Goal: Obtain resource: Download file/media

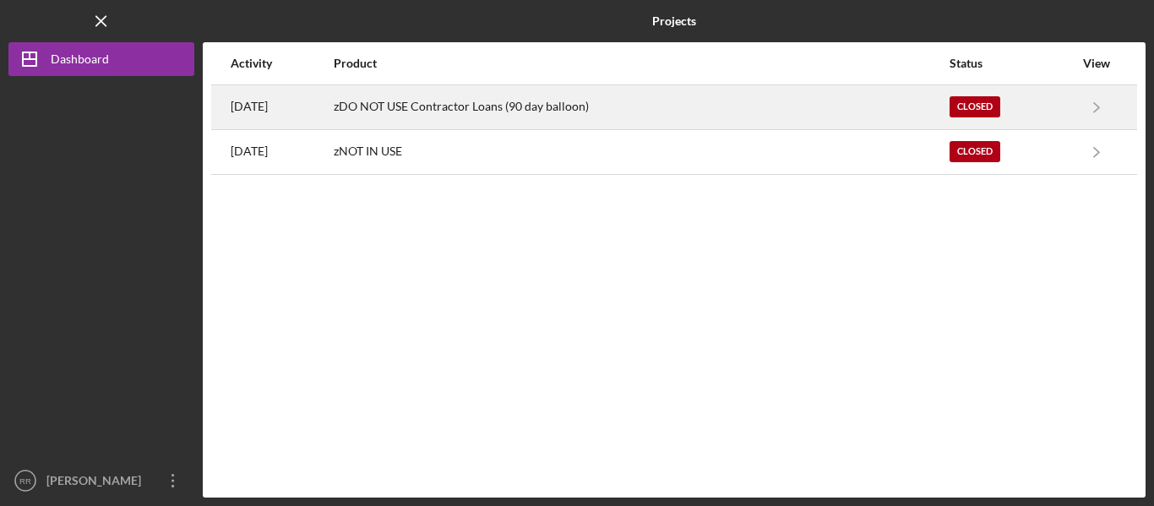
click at [977, 106] on div "Closed" at bounding box center [974, 106] width 51 height 21
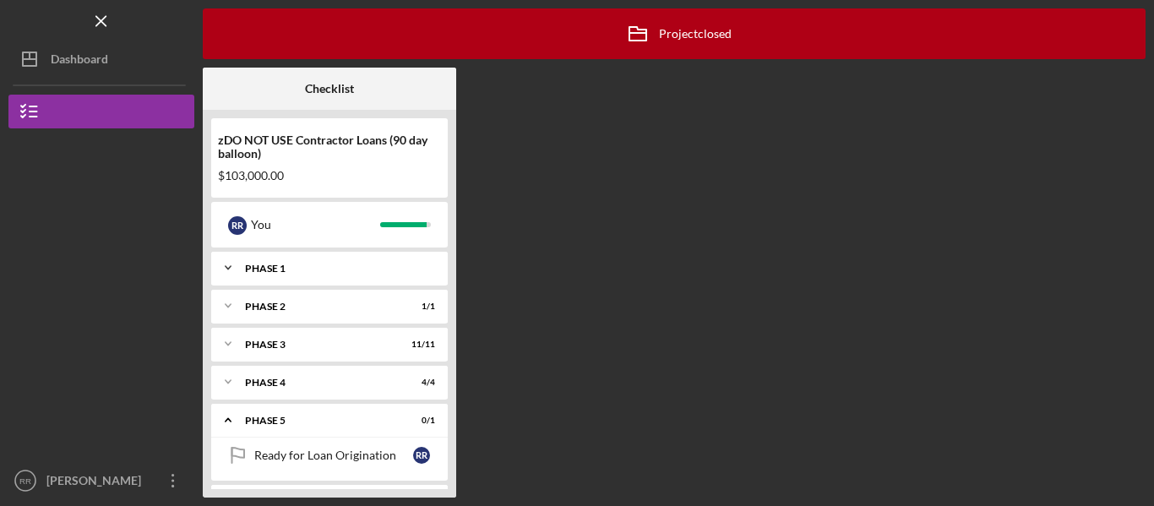
click at [374, 253] on div "Icon/Expander Phase 1 8 / 8" at bounding box center [329, 268] width 236 height 34
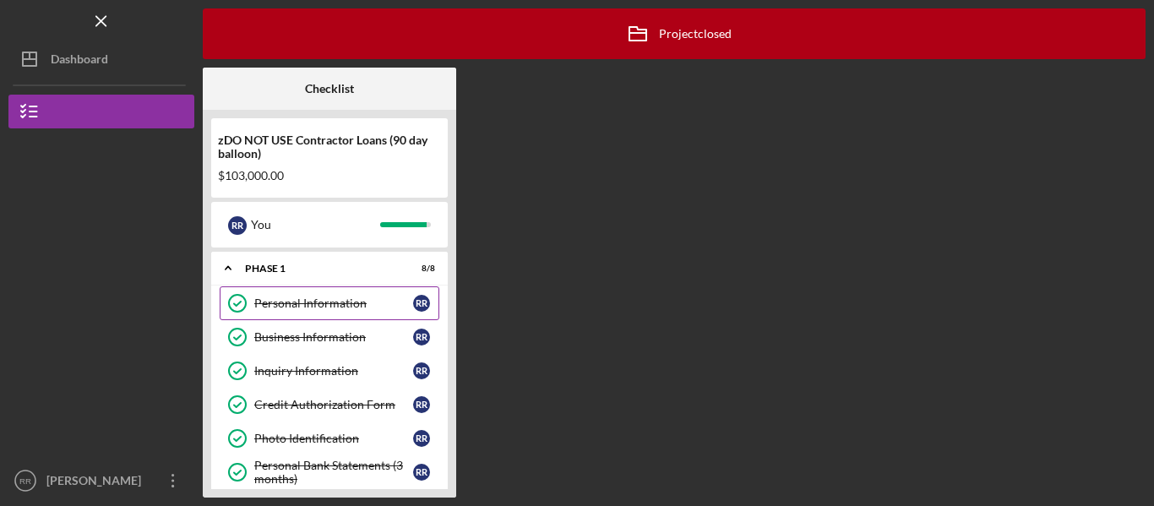
click at [410, 301] on div "Personal Information" at bounding box center [333, 303] width 159 height 14
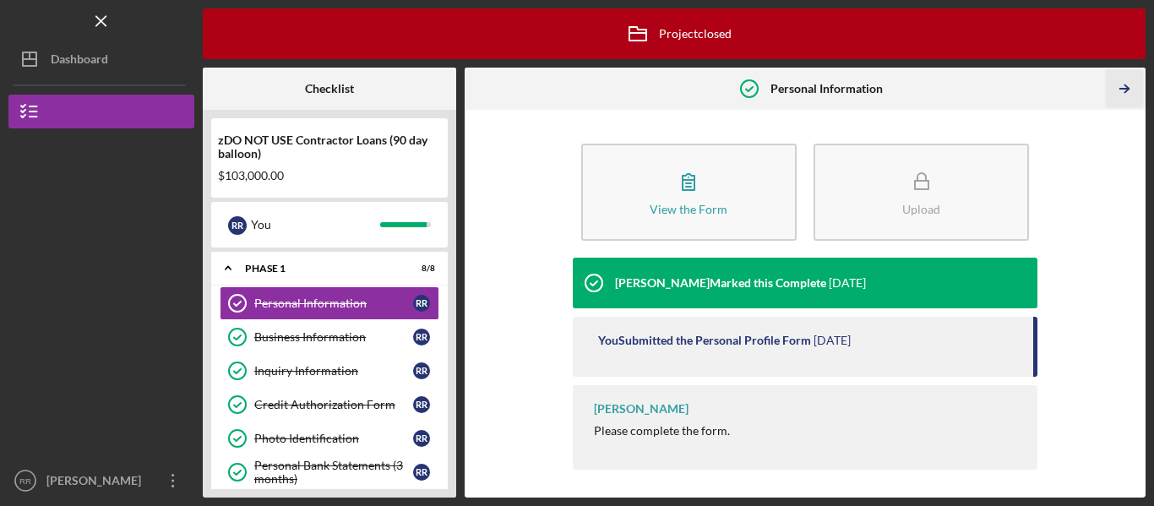
click at [1123, 84] on icon "Icon/Table Pagination Arrow" at bounding box center [1124, 89] width 38 height 38
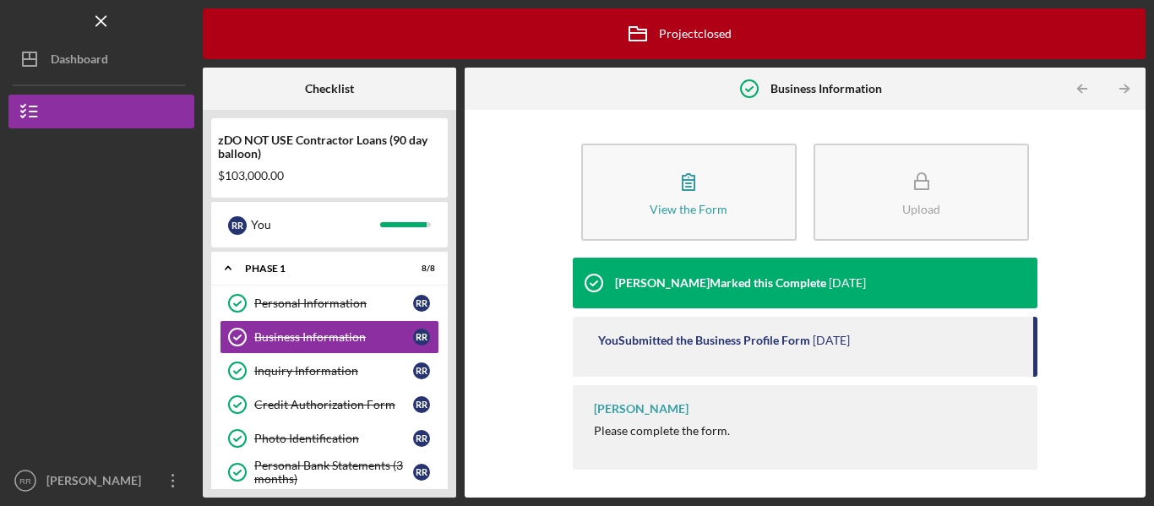
click at [1123, 84] on icon "Icon/Table Pagination Arrow" at bounding box center [1124, 89] width 38 height 38
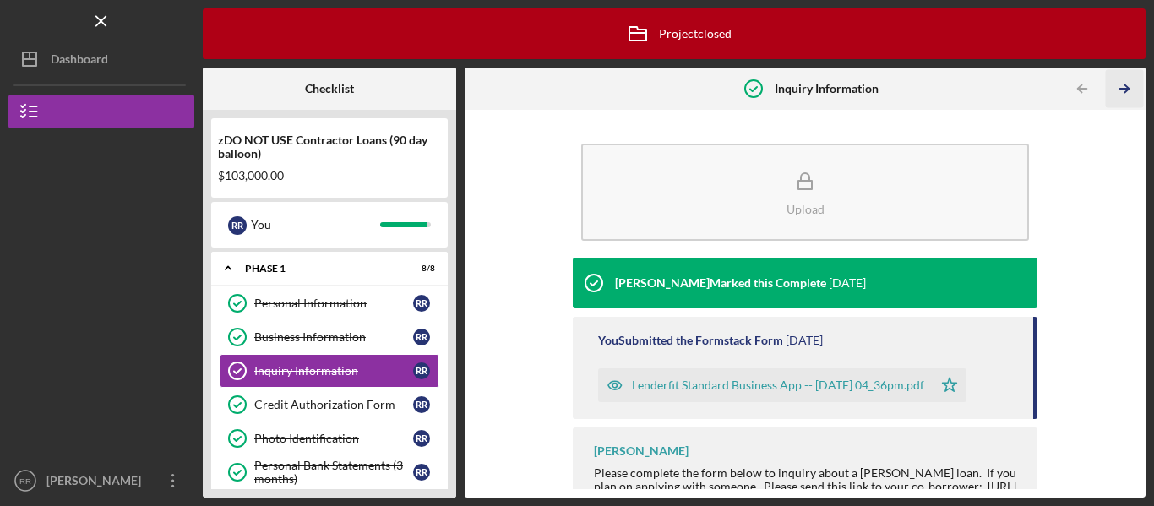
click at [1123, 84] on icon "Icon/Table Pagination Arrow" at bounding box center [1124, 89] width 38 height 38
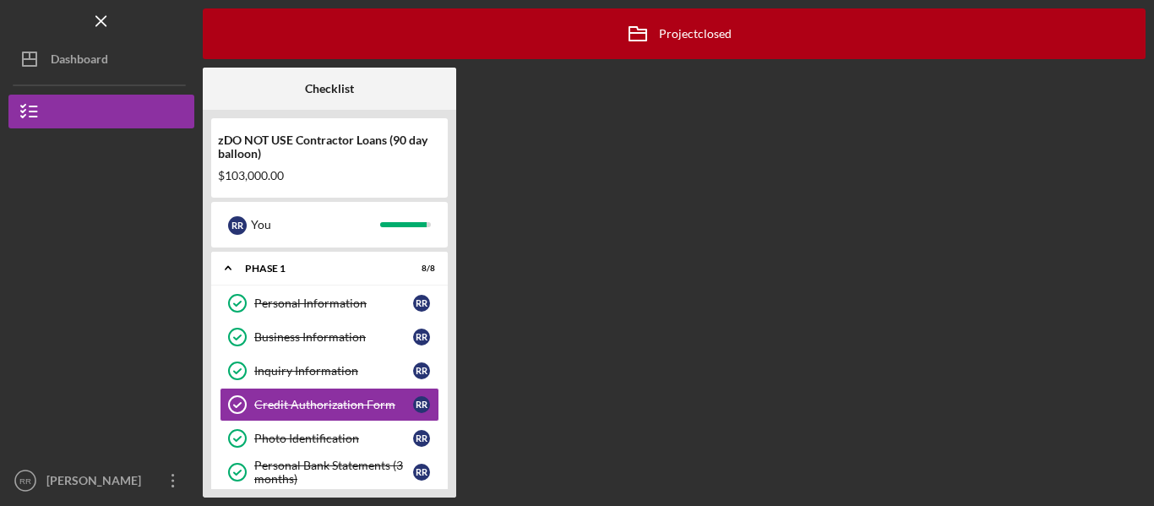
click at [1123, 84] on div "Icon/Archived Project closed Icon/Info Checklist zDO NOT USE Contractor Loans (…" at bounding box center [674, 252] width 942 height 489
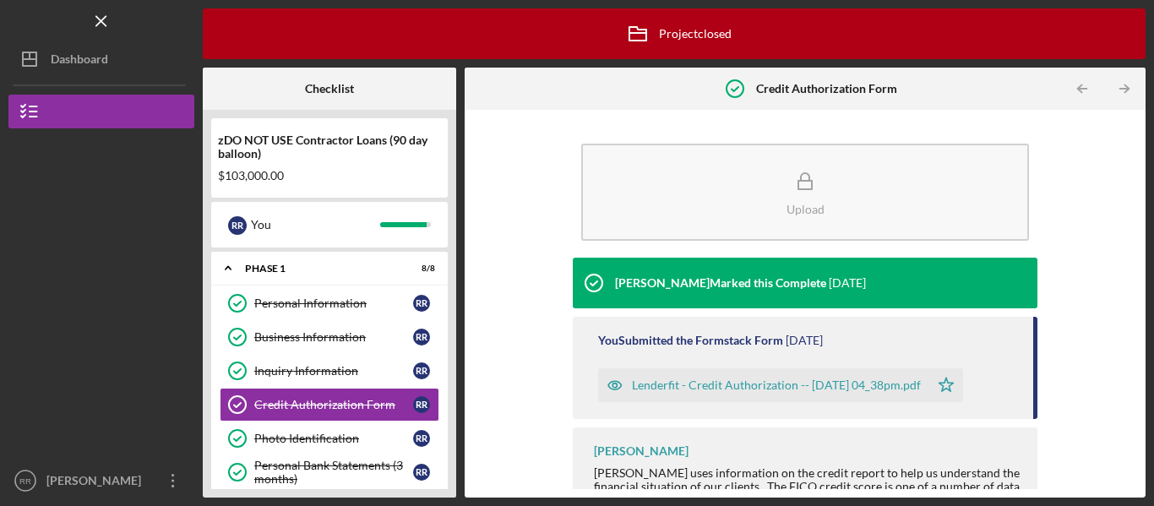
click at [1123, 84] on icon "Icon/Table Pagination Arrow" at bounding box center [1124, 89] width 38 height 38
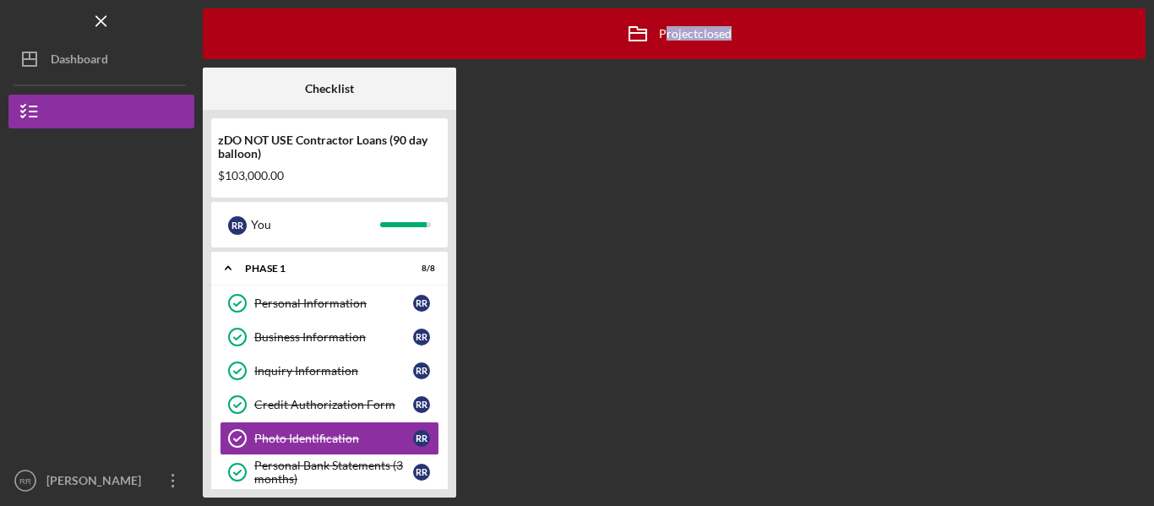
click at [1123, 84] on div "Icon/Archived Project closed Icon/Info Checklist zDO NOT USE Contractor Loans (…" at bounding box center [674, 252] width 942 height 489
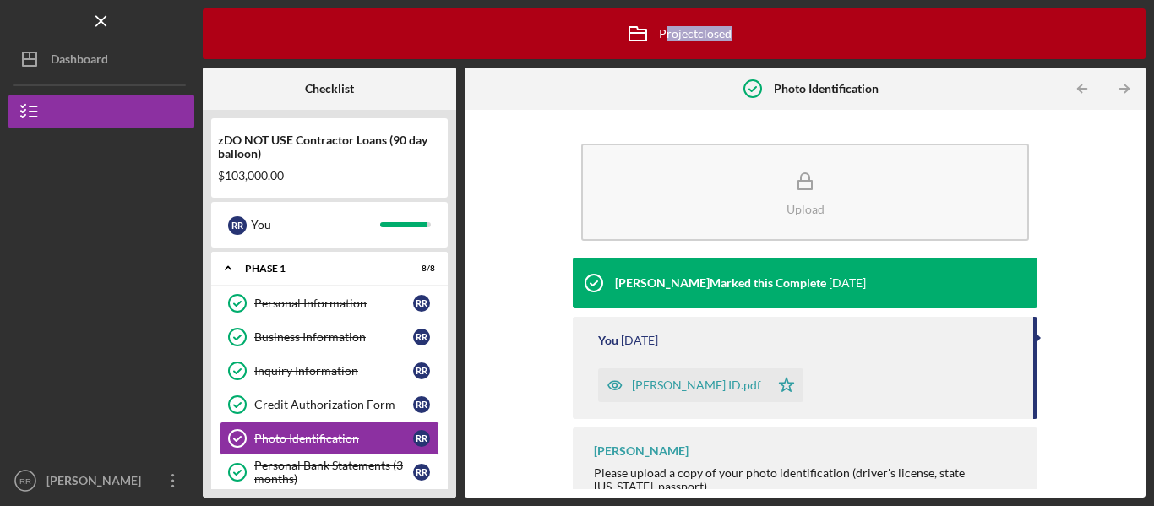
click at [1123, 84] on icon "Icon/Table Pagination Arrow" at bounding box center [1124, 89] width 38 height 38
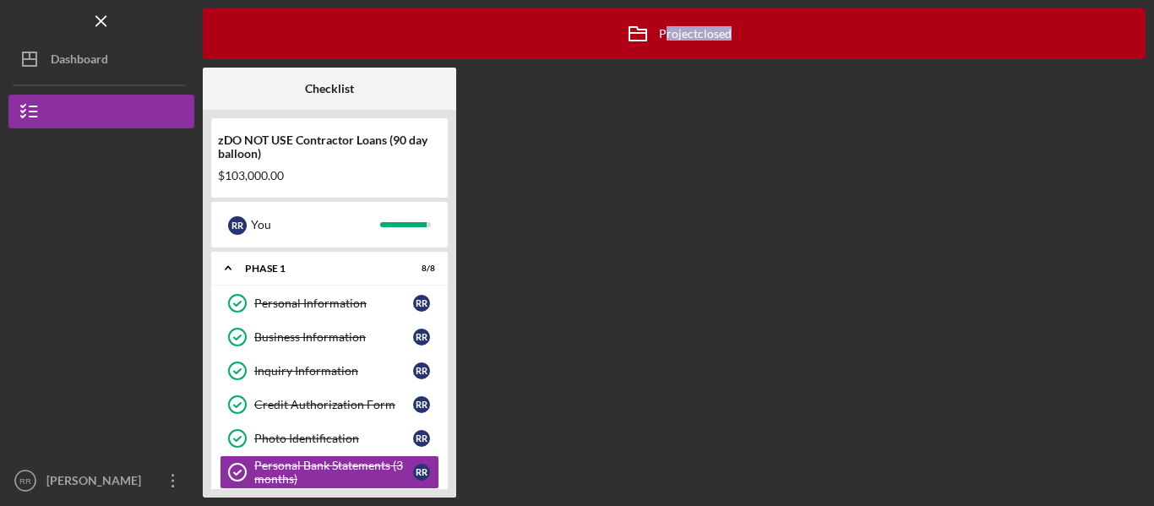
click at [1123, 84] on div "Icon/Archived Project closed Icon/Info Checklist zDO NOT USE Contractor Loans (…" at bounding box center [674, 252] width 942 height 489
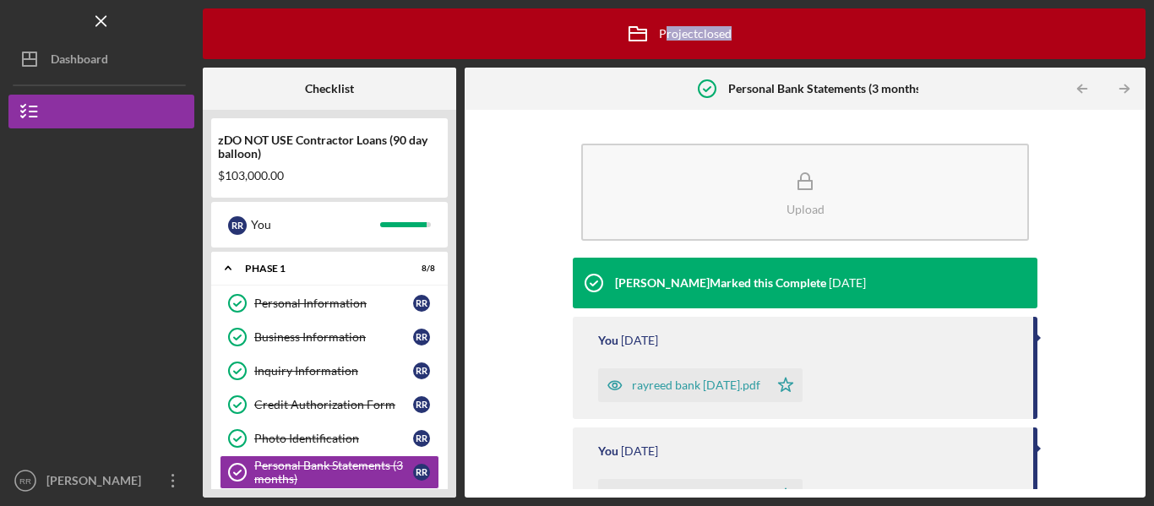
click at [1123, 84] on icon "Icon/Table Pagination Arrow" at bounding box center [1124, 89] width 38 height 38
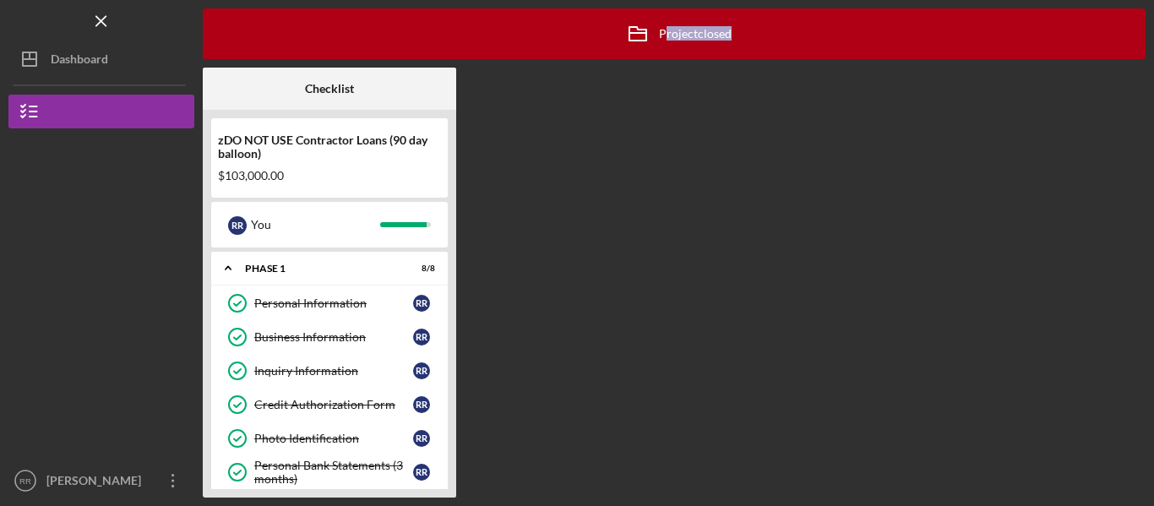
scroll to position [136, 0]
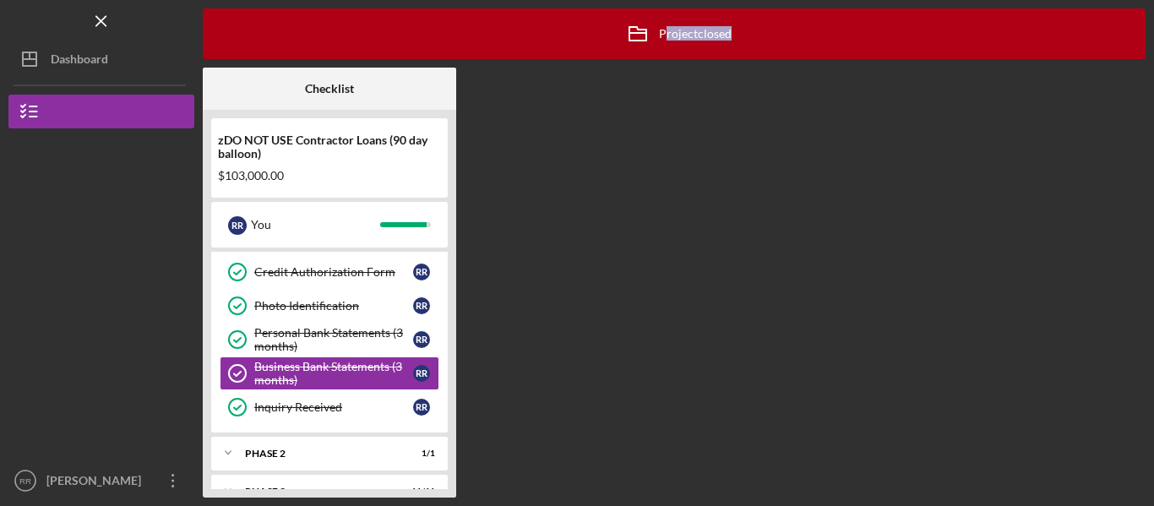
click at [1123, 84] on div "Icon/Archived Project closed Icon/Info Checklist zDO NOT USE Contractor Loans (…" at bounding box center [674, 252] width 942 height 489
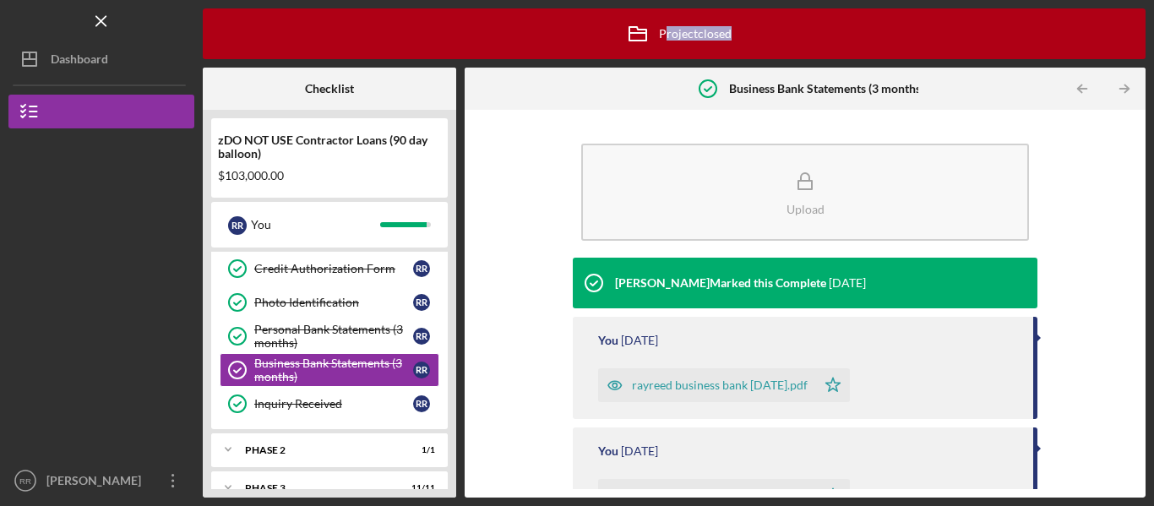
click at [1123, 84] on icon "Icon/Table Pagination Arrow" at bounding box center [1124, 89] width 38 height 38
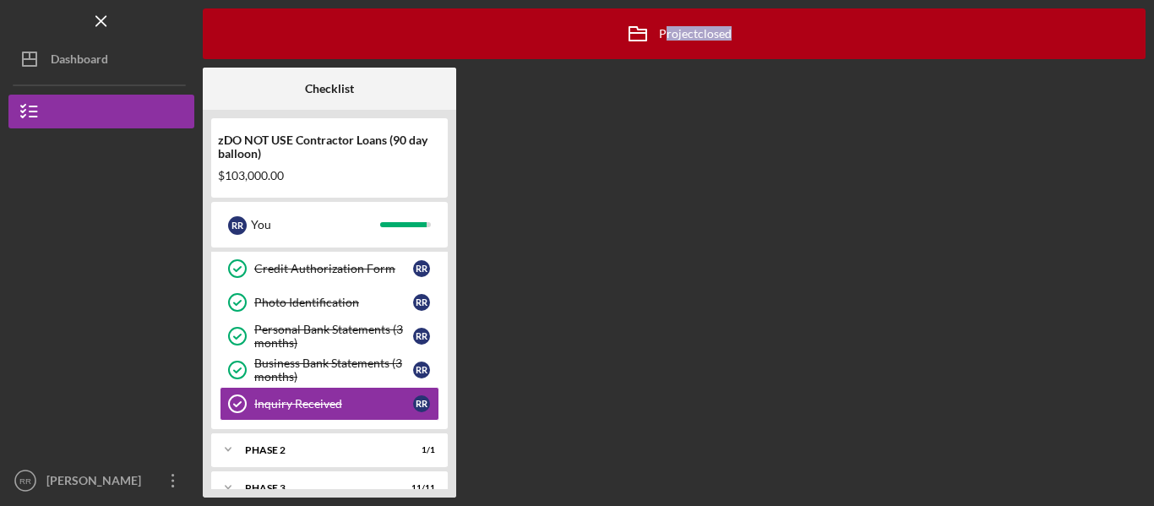
click at [1123, 84] on div "Icon/Archived Project closed Icon/Info Checklist zDO NOT USE Contractor Loans (…" at bounding box center [674, 252] width 942 height 489
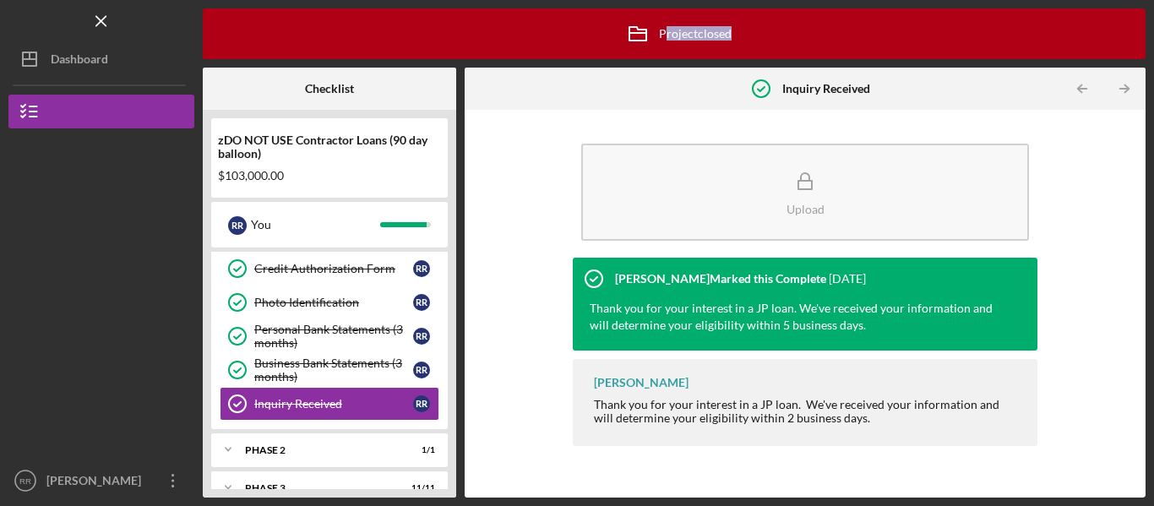
click at [1123, 84] on icon "Icon/Table Pagination Arrow" at bounding box center [1124, 89] width 38 height 38
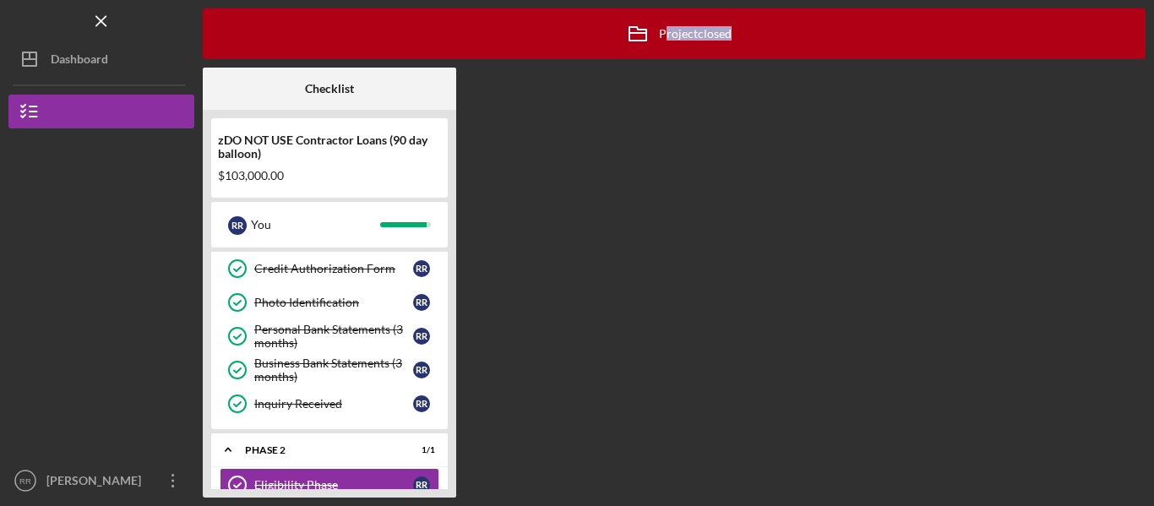
click at [1123, 84] on div "Icon/Archived Project closed Icon/Info Checklist zDO NOT USE Contractor Loans (…" at bounding box center [674, 252] width 942 height 489
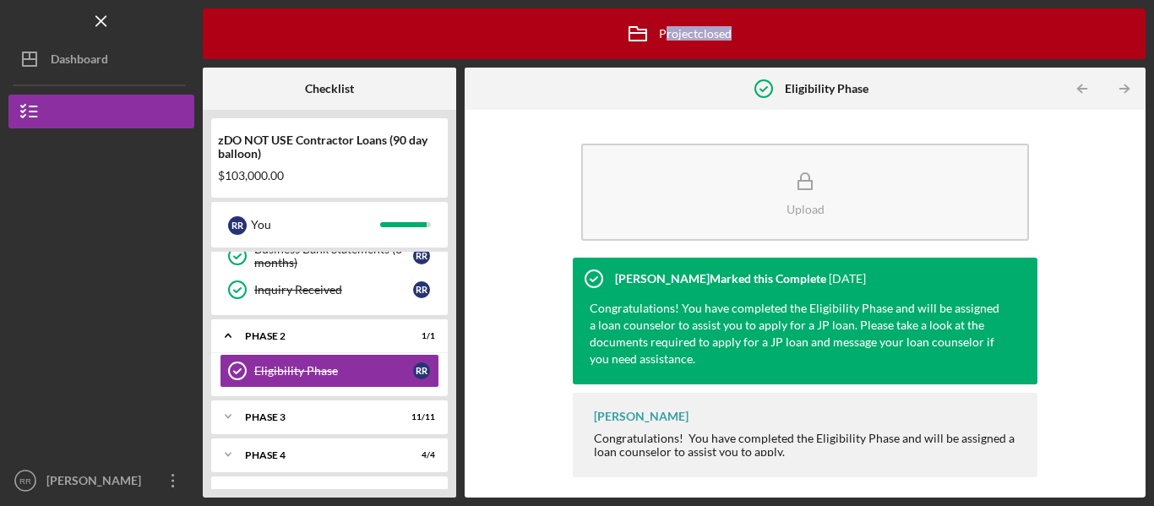
click at [1123, 84] on icon "Icon/Table Pagination Arrow" at bounding box center [1124, 89] width 38 height 38
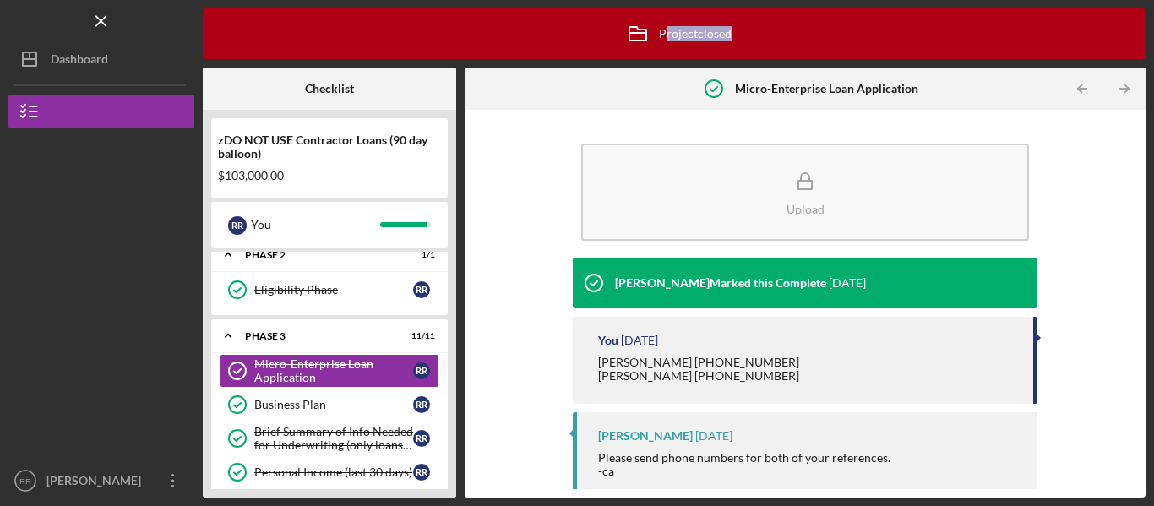
scroll to position [332, 0]
click at [1123, 84] on icon "Icon/Table Pagination Arrow" at bounding box center [1124, 89] width 38 height 38
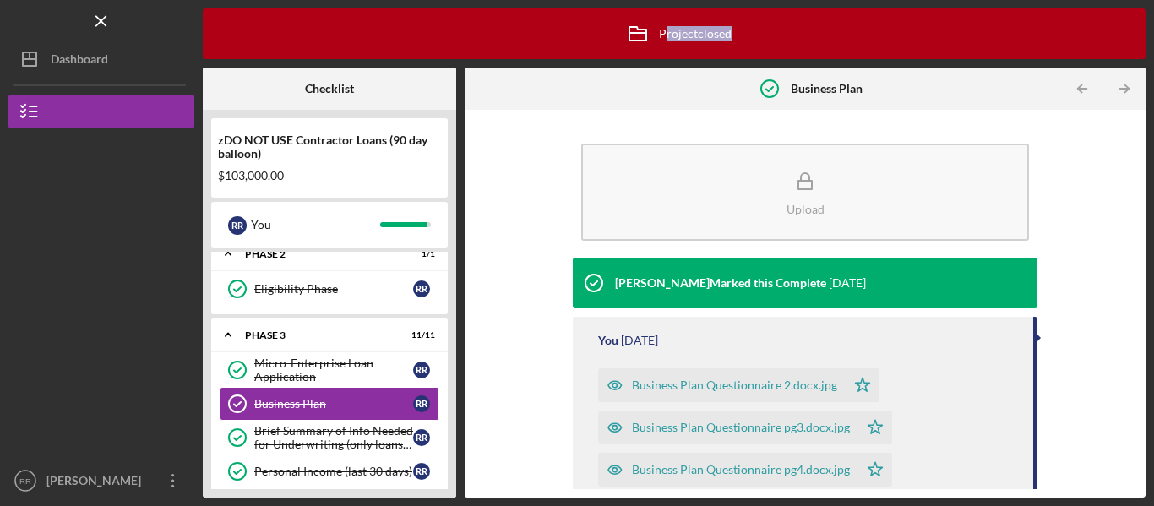
click at [1123, 84] on icon "Icon/Table Pagination Arrow" at bounding box center [1124, 89] width 38 height 38
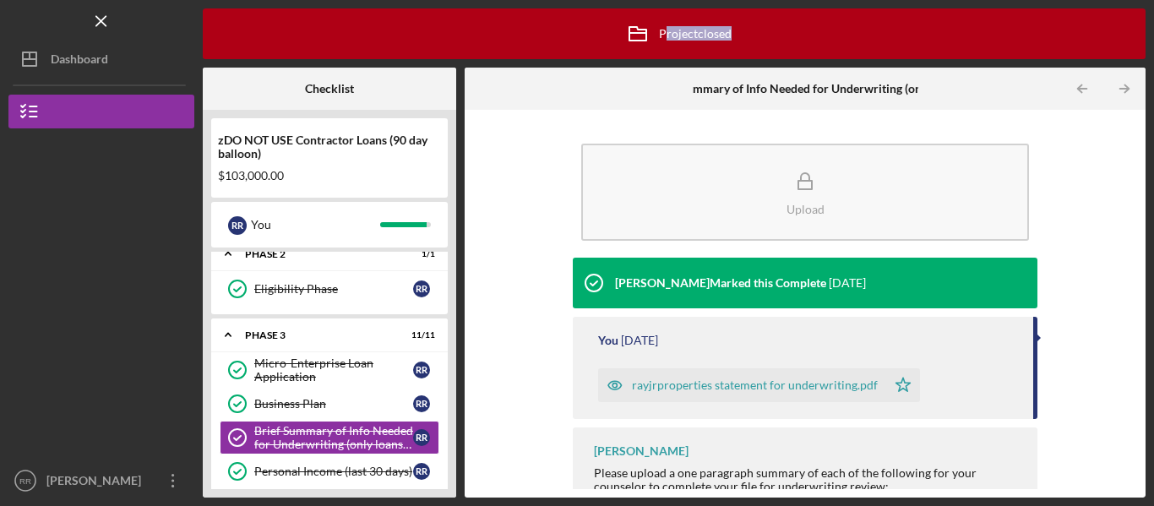
click at [1123, 84] on icon "Icon/Table Pagination Arrow" at bounding box center [1124, 89] width 38 height 38
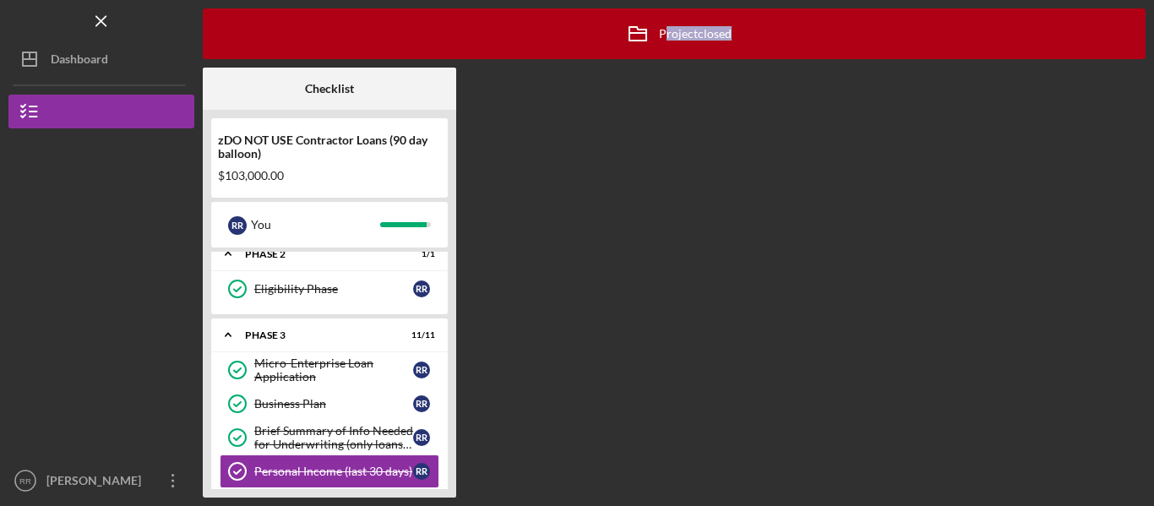
click at [1123, 84] on div "Icon/Archived Project closed Icon/Info Checklist zDO NOT USE Contractor Loans (…" at bounding box center [674, 252] width 942 height 489
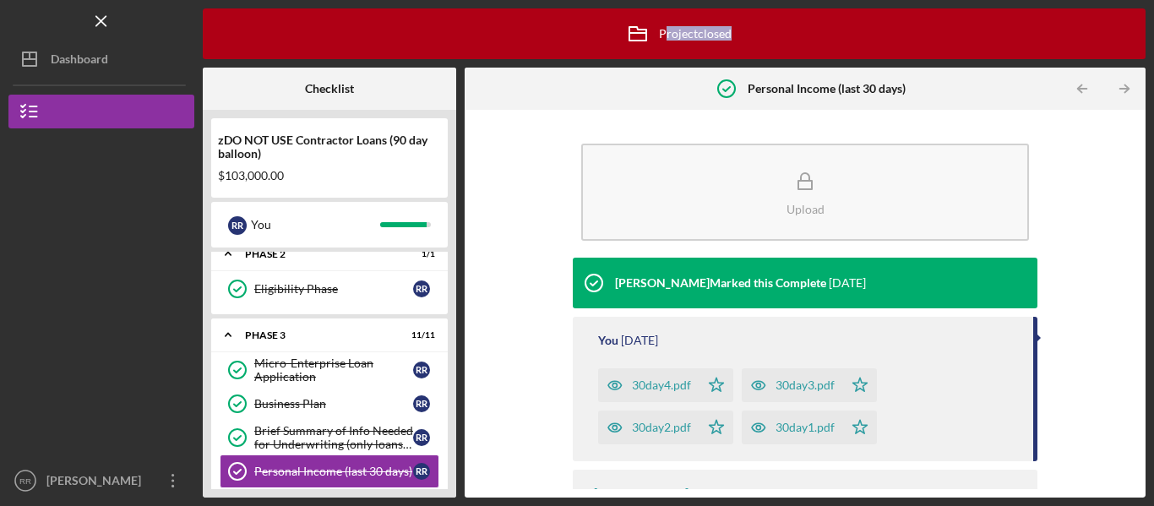
click at [1123, 84] on icon "Icon/Table Pagination Arrow" at bounding box center [1124, 89] width 38 height 38
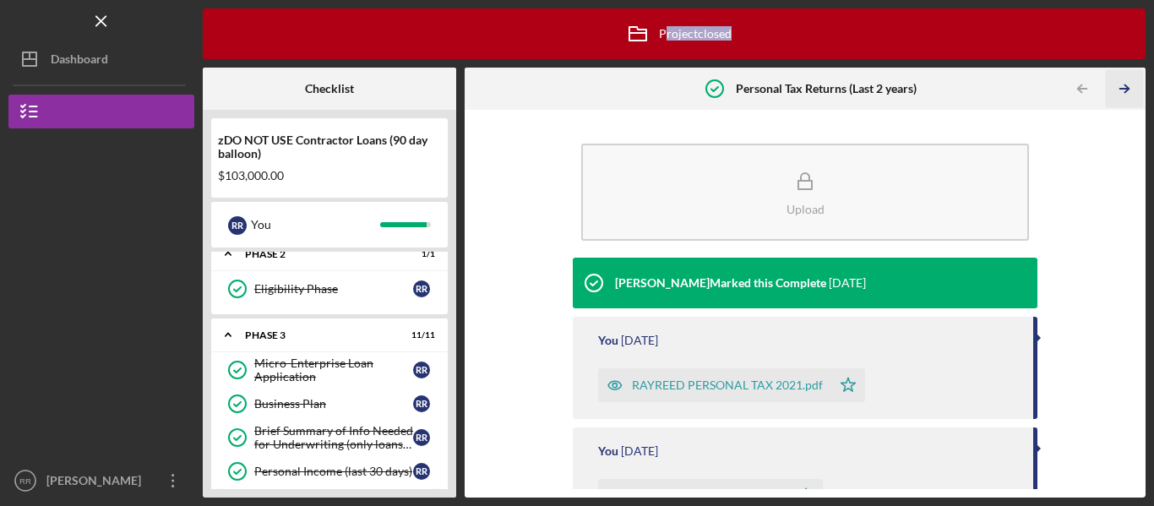
click at [1123, 84] on icon "Icon/Table Pagination Arrow" at bounding box center [1124, 89] width 38 height 38
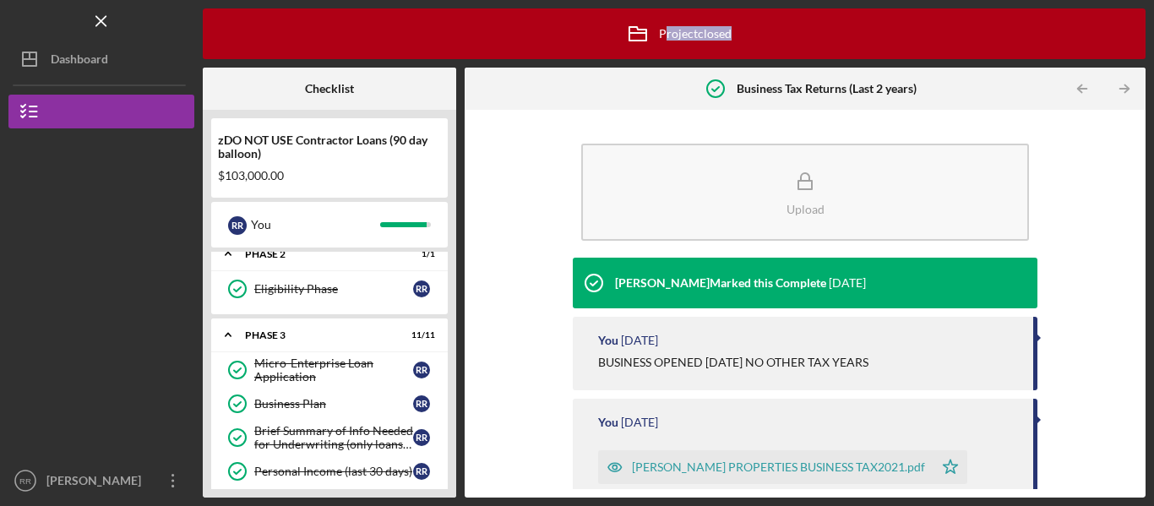
scroll to position [501, 0]
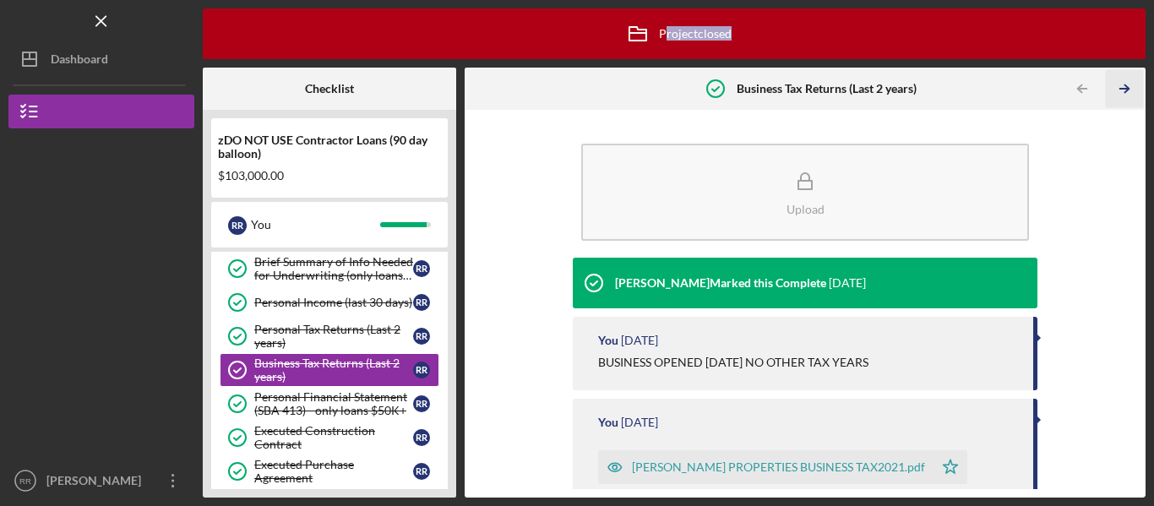
click at [1123, 84] on icon "Icon/Table Pagination Arrow" at bounding box center [1124, 89] width 38 height 38
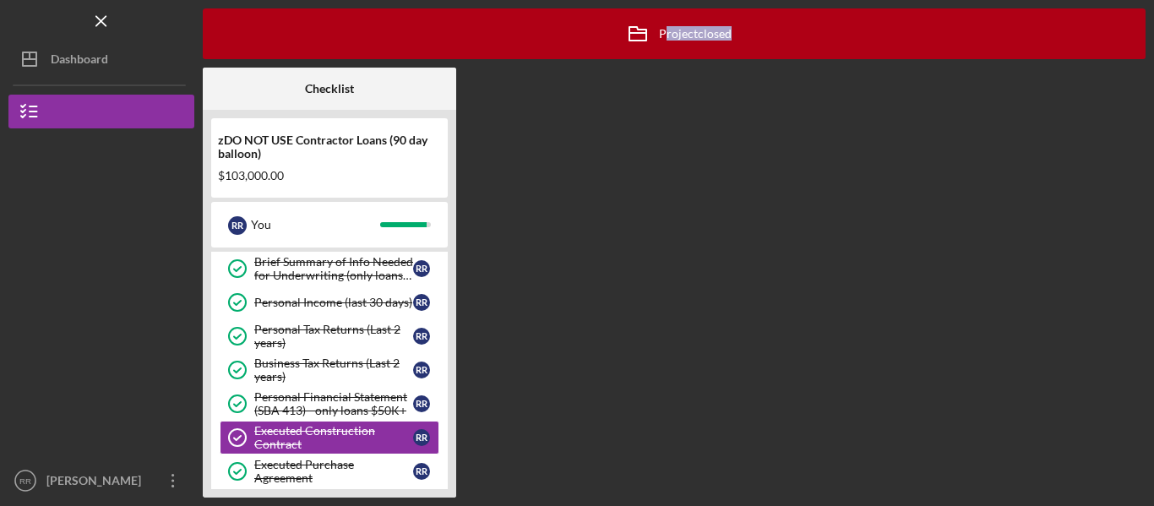
click at [1123, 84] on div "Icon/Archived Project closed Icon/Info Checklist zDO NOT USE Contractor Loans (…" at bounding box center [674, 252] width 942 height 489
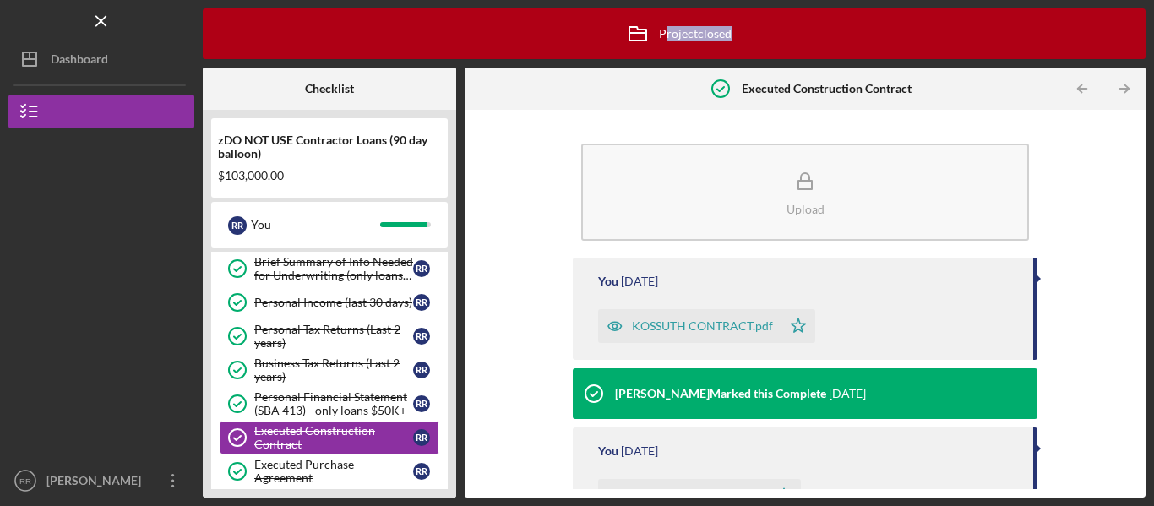
click at [1123, 84] on icon "Icon/Table Pagination Arrow" at bounding box center [1124, 89] width 38 height 38
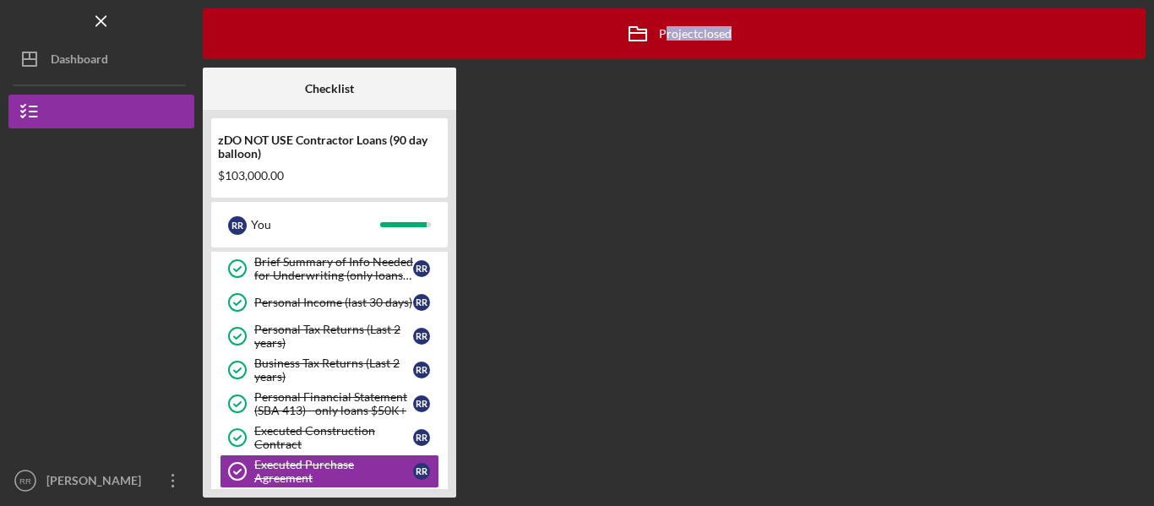
click at [1123, 84] on div "Icon/Archived Project closed Icon/Info Checklist zDO NOT USE Contractor Loans (…" at bounding box center [674, 252] width 942 height 489
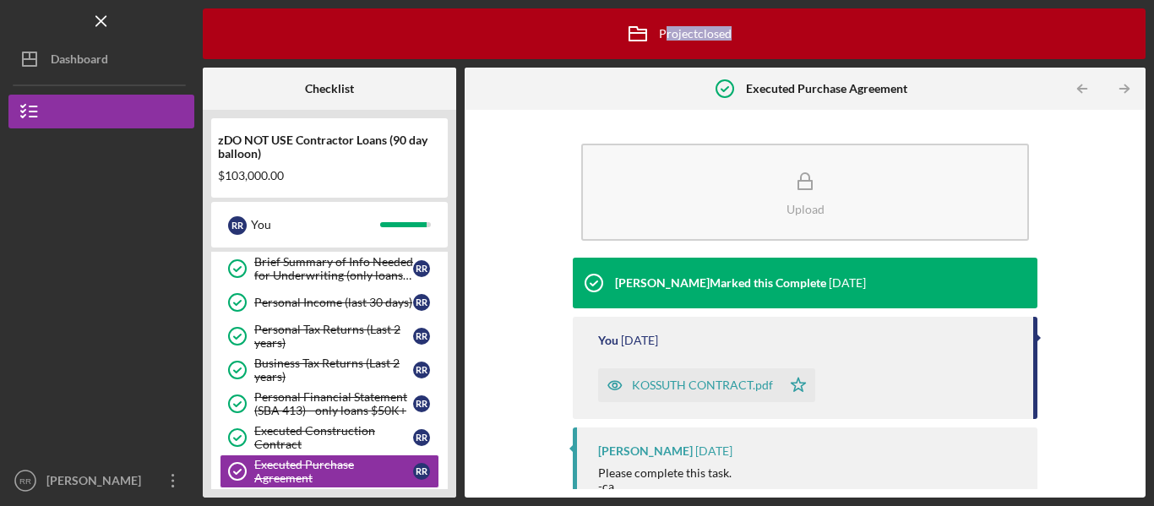
click at [1123, 84] on icon "Icon/Table Pagination Arrow" at bounding box center [1124, 89] width 38 height 38
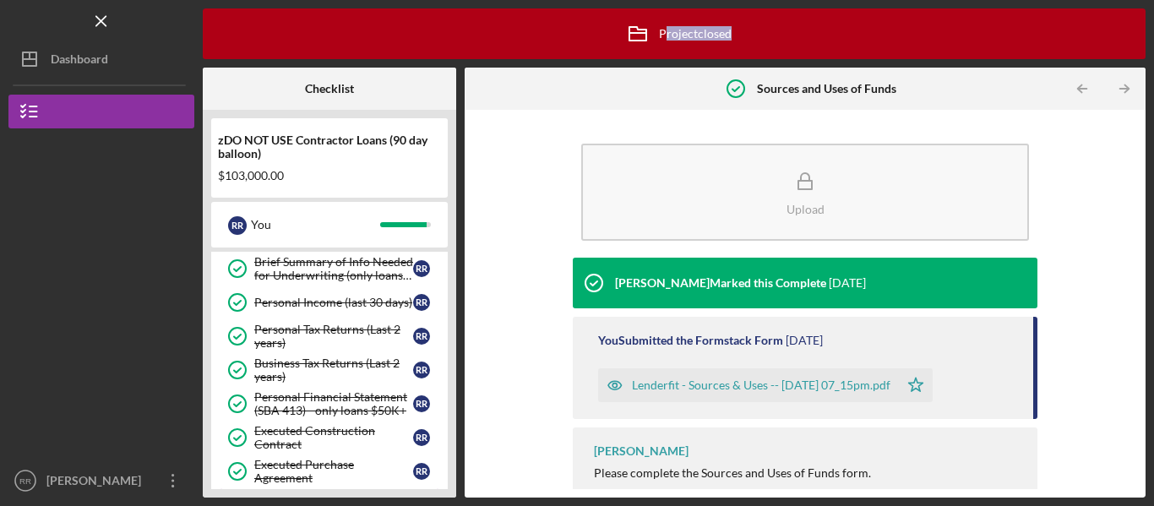
click at [1123, 84] on icon "Icon/Table Pagination Arrow" at bounding box center [1124, 89] width 38 height 38
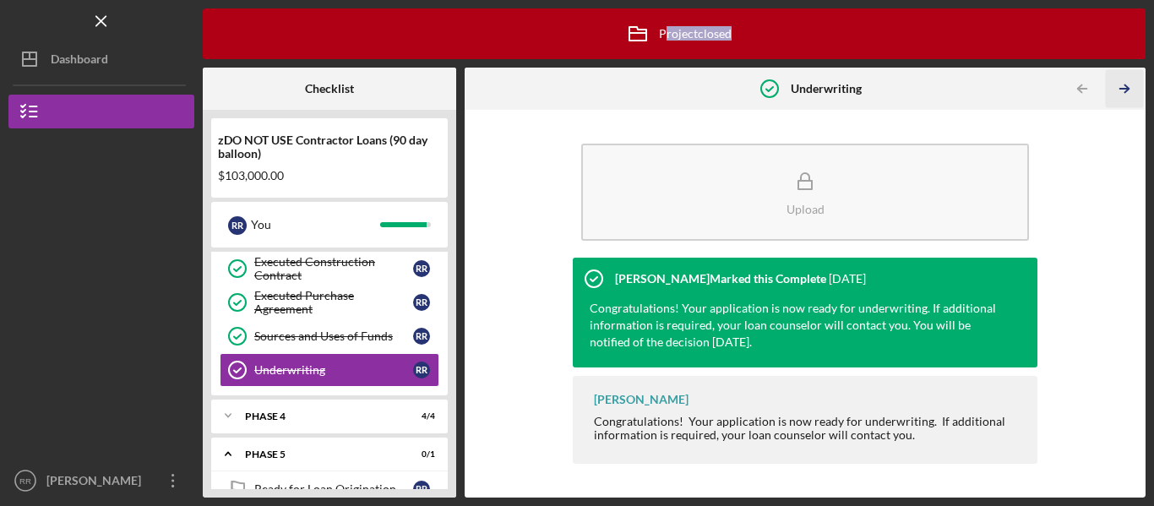
click at [1123, 84] on icon "Icon/Table Pagination Arrow" at bounding box center [1124, 89] width 38 height 38
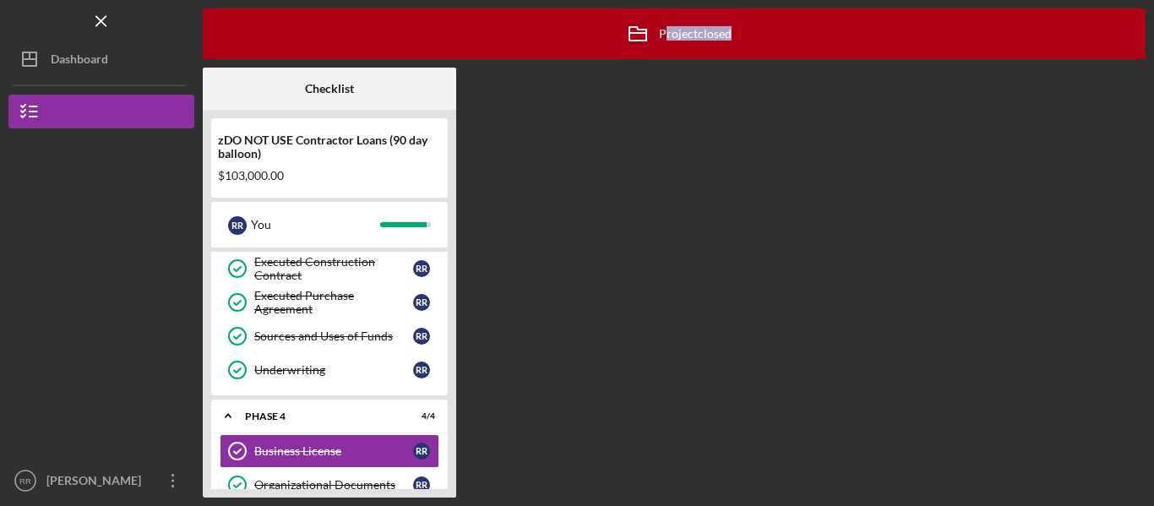
scroll to position [751, 0]
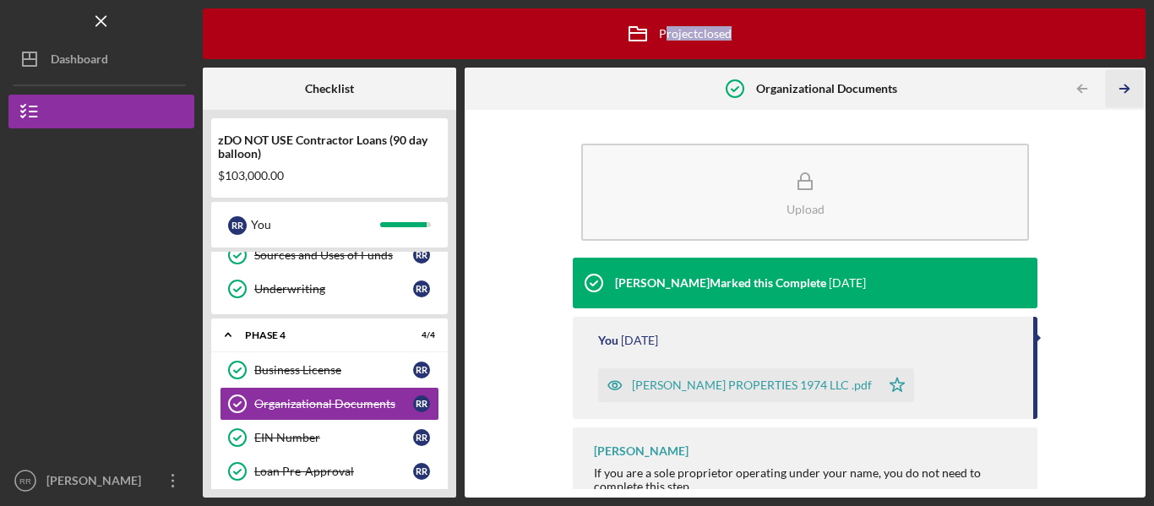
click at [1123, 84] on icon "Icon/Table Pagination Arrow" at bounding box center [1124, 89] width 38 height 38
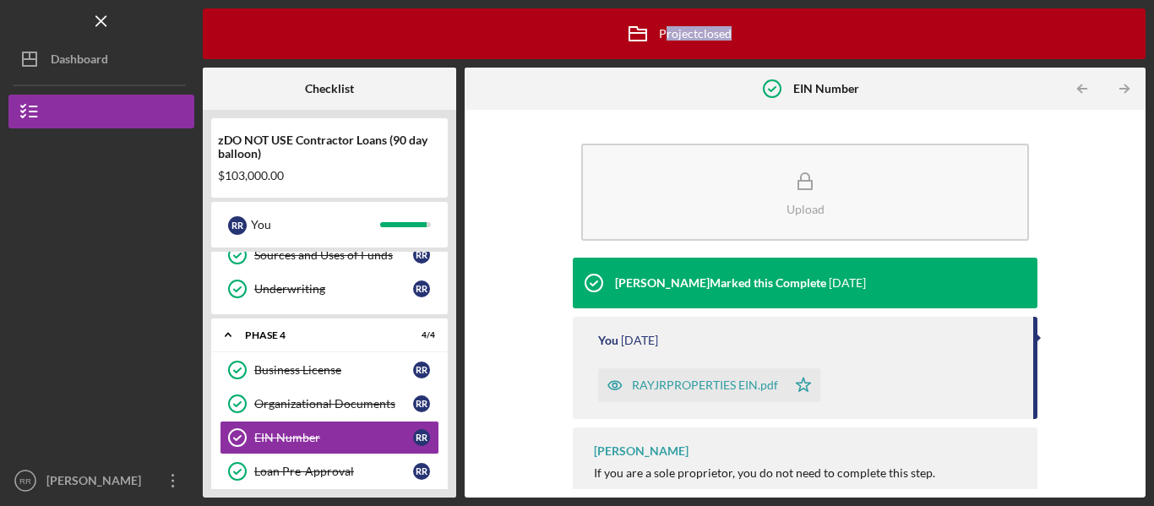
click at [663, 381] on div "RAYJRPROPERTIES EIN.pdf" at bounding box center [705, 385] width 146 height 14
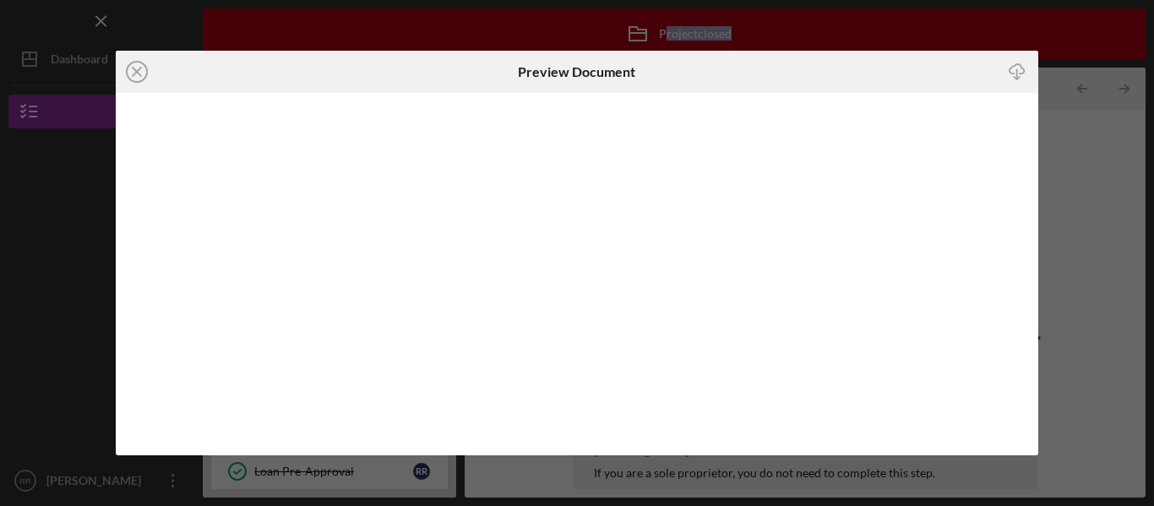
click at [1008, 71] on icon "Icon/Download" at bounding box center [1017, 71] width 38 height 38
click at [139, 68] on line at bounding box center [137, 72] width 8 height 8
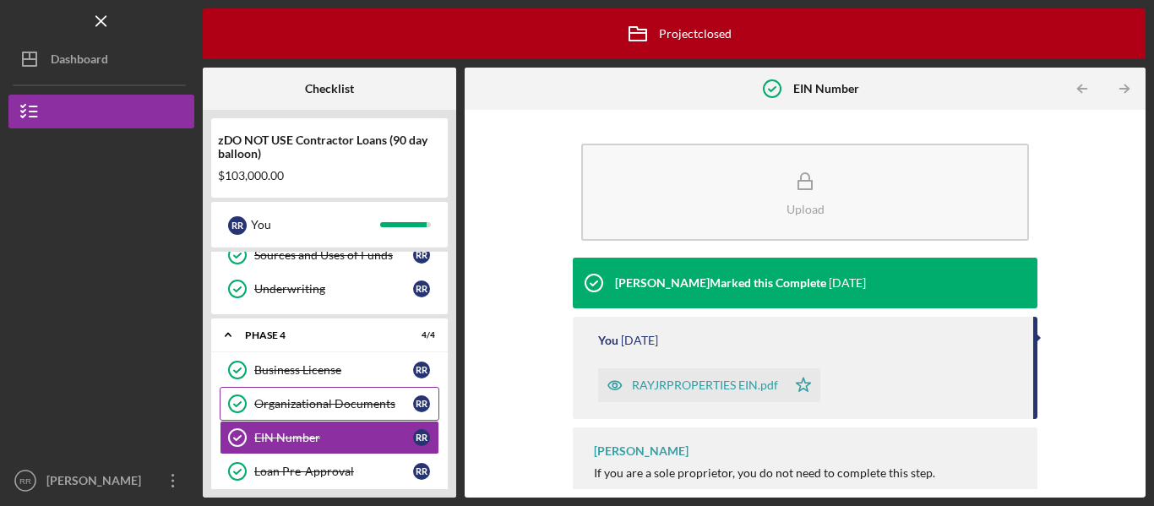
click at [334, 400] on div "Organizational Documents" at bounding box center [333, 404] width 159 height 14
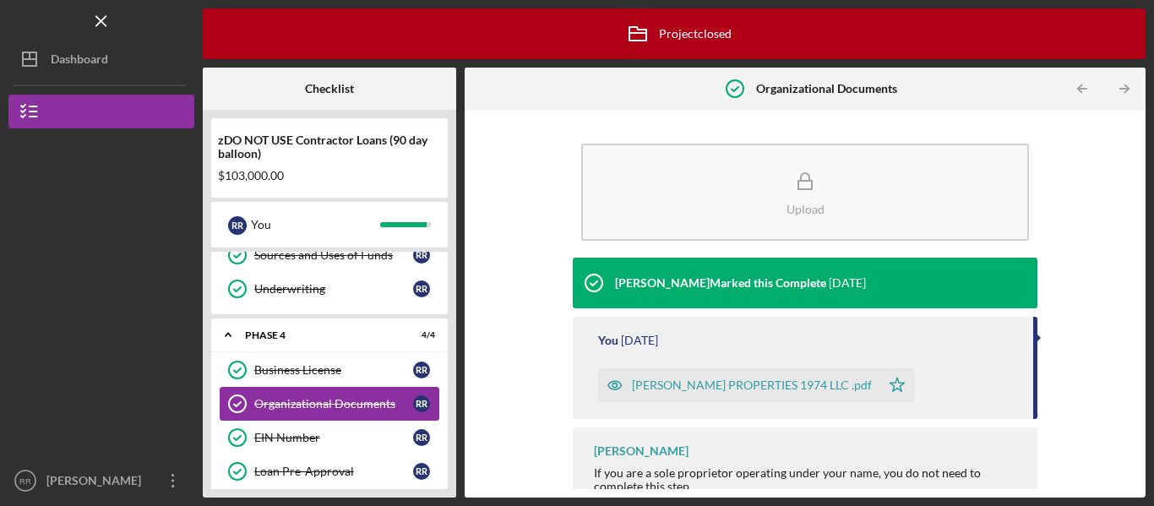
click at [334, 400] on div "Organizational Documents" at bounding box center [333, 404] width 159 height 14
click at [719, 380] on div "[PERSON_NAME] PROPERTIES 1974 LLC .pdf" at bounding box center [752, 385] width 240 height 14
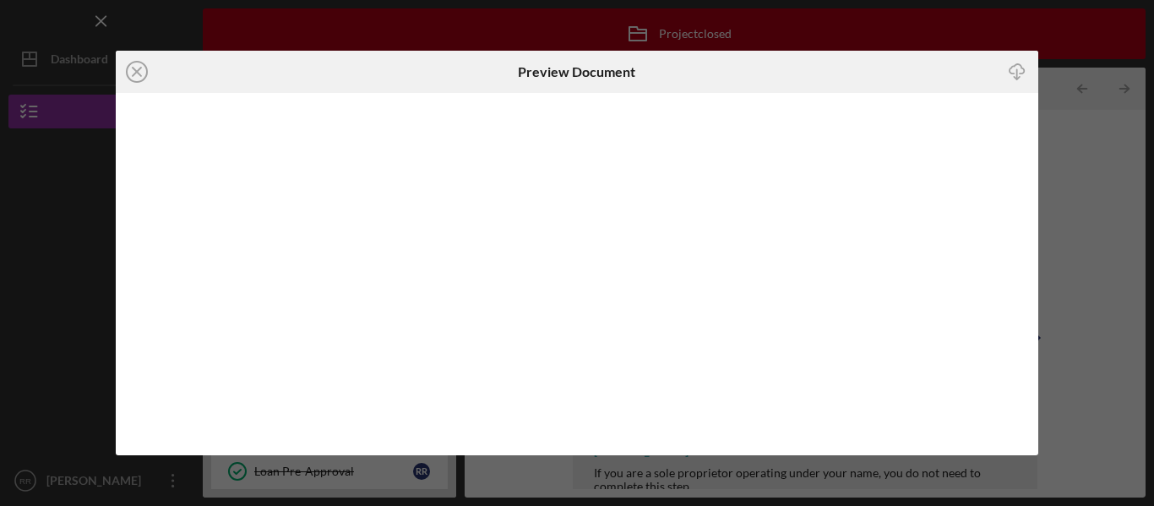
click at [1017, 70] on line "button" at bounding box center [1017, 73] width 0 height 9
